Goal: Find specific page/section: Find specific page/section

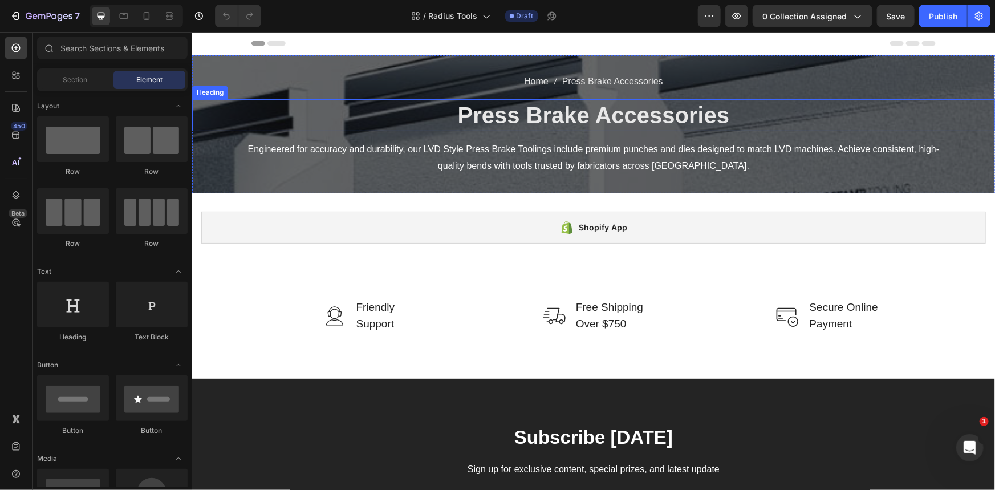
click at [674, 115] on h2 "Press Brake Accessories" at bounding box center [593, 115] width 803 height 32
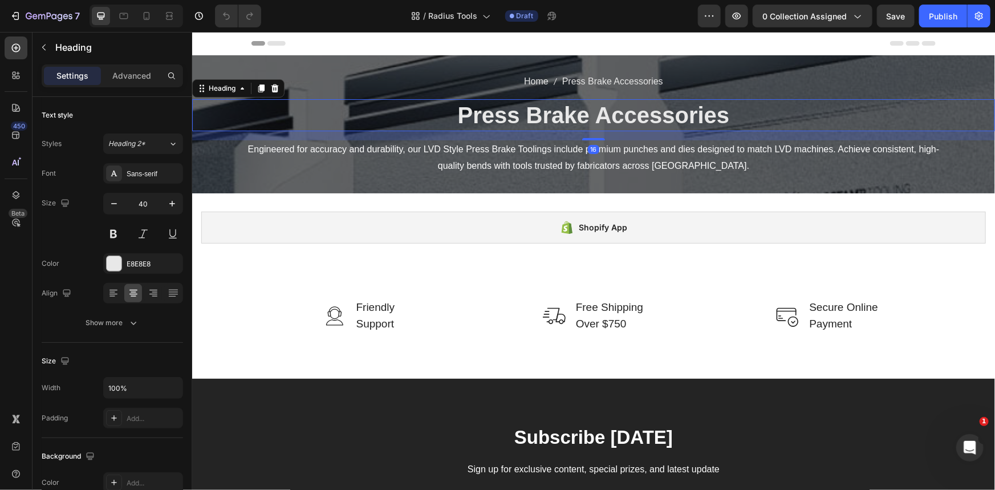
click at [674, 115] on h2 "Press Brake Accessories" at bounding box center [593, 115] width 803 height 32
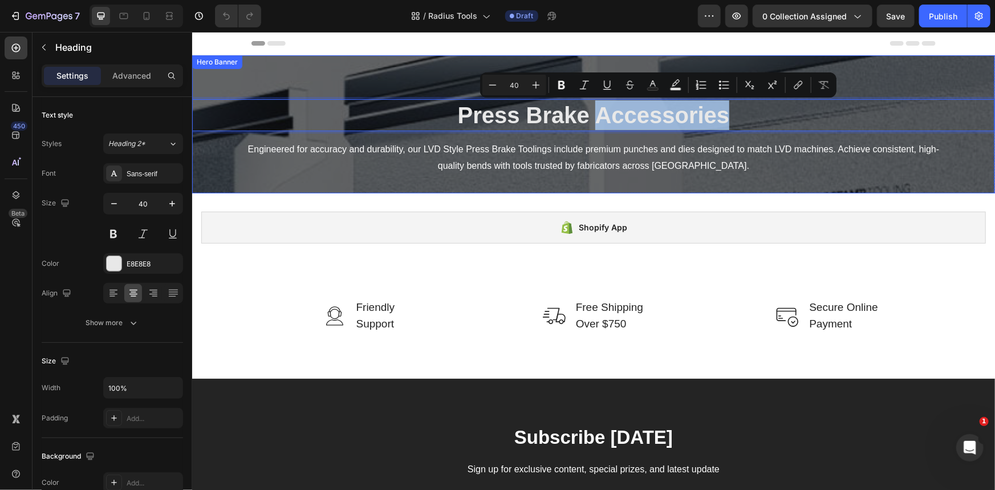
drag, startPoint x: 728, startPoint y: 117, endPoint x: 592, endPoint y: 131, distance: 136.3
click at [592, 131] on div "Home Press Brake Accessories Breadcrumb Press Brake Accessories Heading 16 Engi…" at bounding box center [593, 123] width 803 height 101
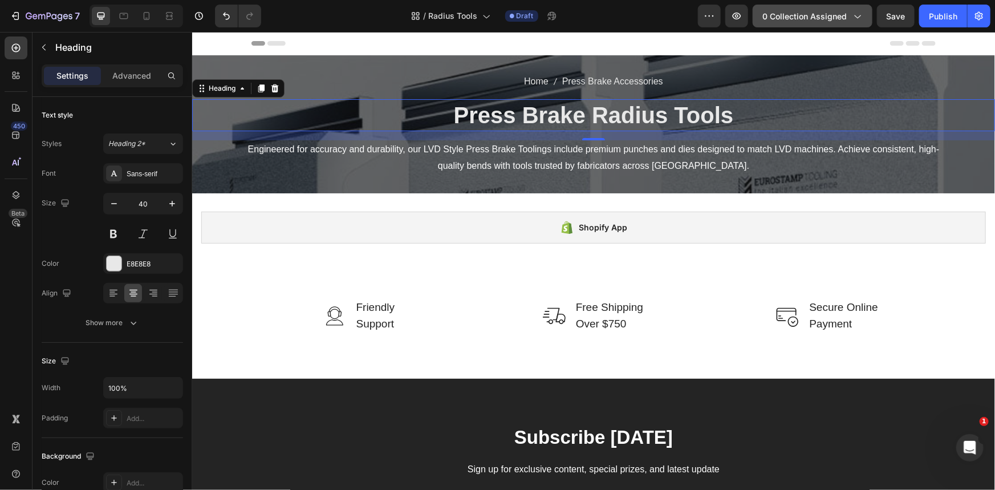
click at [861, 13] on icon "button" at bounding box center [856, 15] width 11 height 11
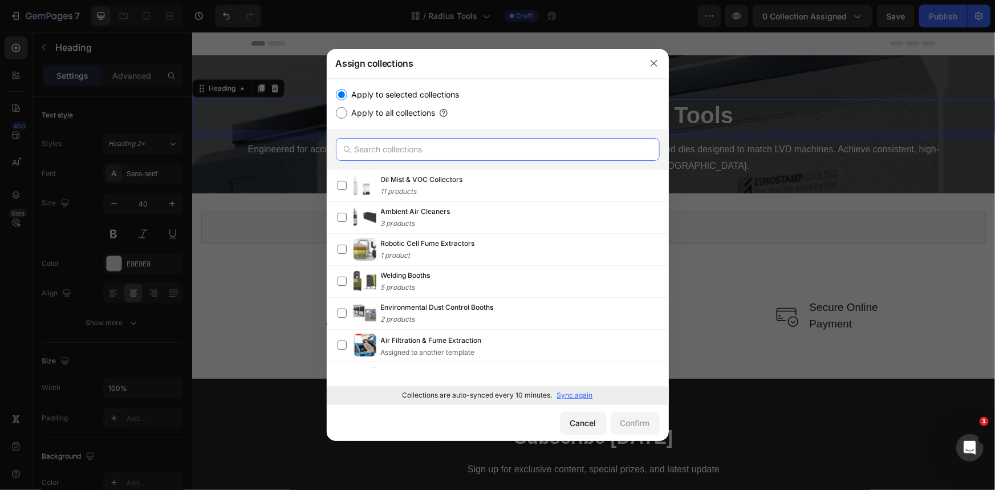
click at [376, 145] on input "text" at bounding box center [498, 149] width 324 height 23
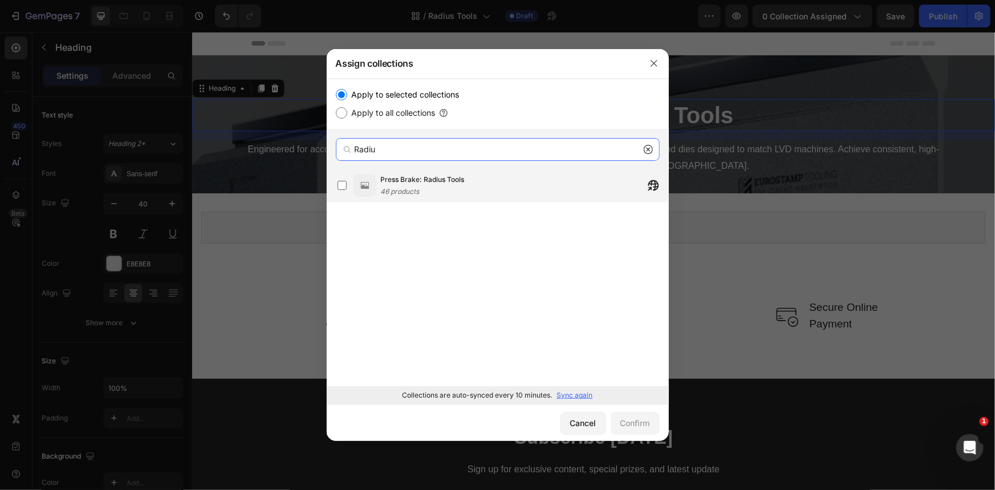
type input "Radiu"
click at [416, 179] on span "Press Brake: Radius Tools" at bounding box center [423, 179] width 84 height 11
click at [637, 424] on div "Confirm" at bounding box center [635, 423] width 30 height 12
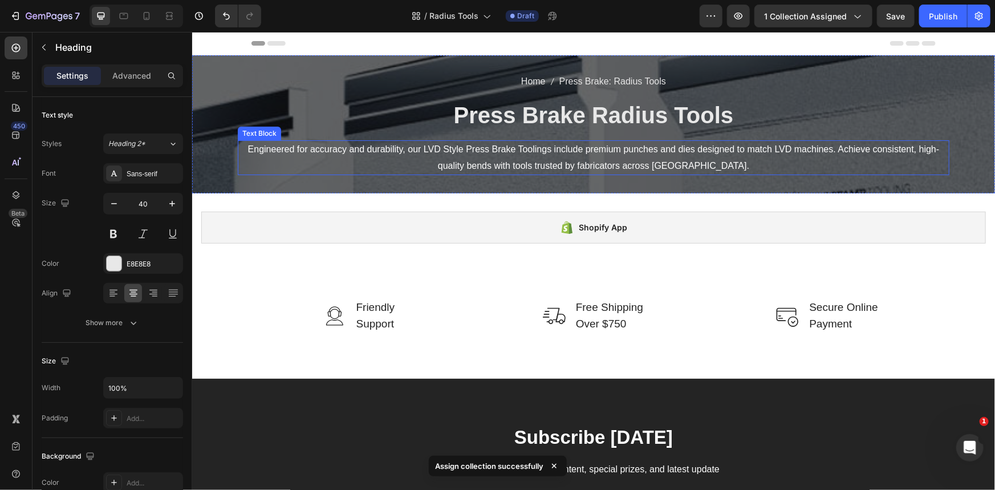
click at [485, 152] on p "Engineered for accuracy and durability, our LVD Style Press Brake Toolings incl…" at bounding box center [592, 157] width 709 height 33
